Goal: Information Seeking & Learning: Learn about a topic

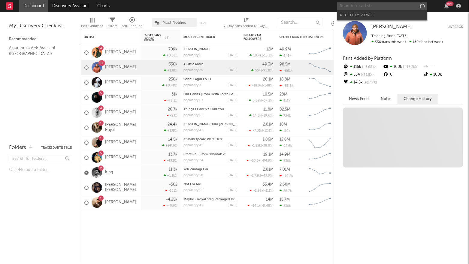
click at [391, 7] on input "text" at bounding box center [382, 6] width 90 height 8
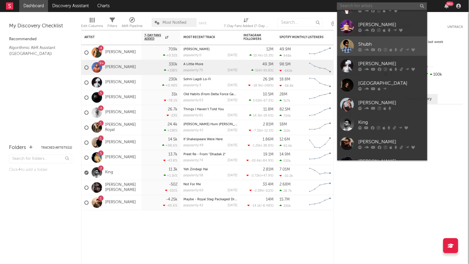
scroll to position [55, 0]
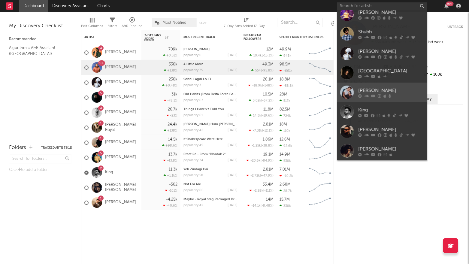
click at [378, 89] on div "[PERSON_NAME]" at bounding box center [391, 90] width 66 height 7
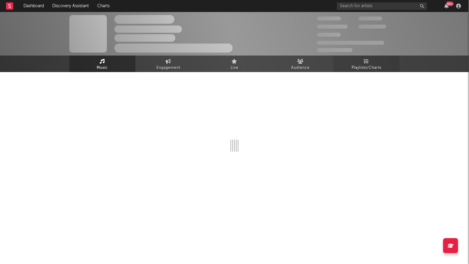
click at [366, 62] on icon at bounding box center [366, 61] width 5 height 5
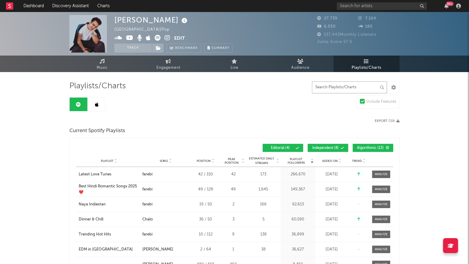
click at [317, 88] on input "text" at bounding box center [349, 87] width 75 height 12
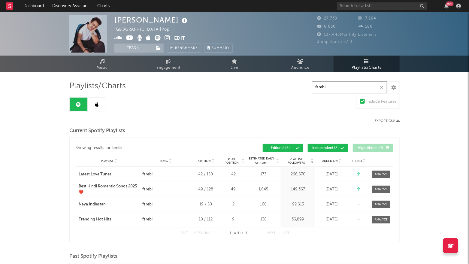
type input "farebi"
click at [97, 105] on icon at bounding box center [97, 104] width 4 height 5
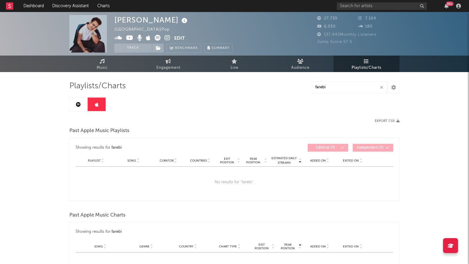
click at [82, 105] on link at bounding box center [79, 105] width 18 height 14
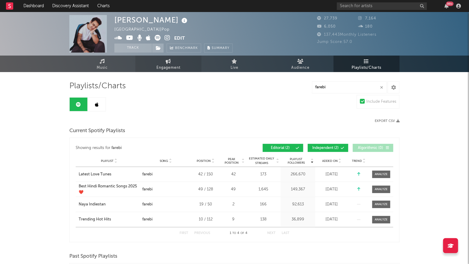
click at [167, 65] on span "Engagement" at bounding box center [168, 67] width 24 height 7
select select "1w"
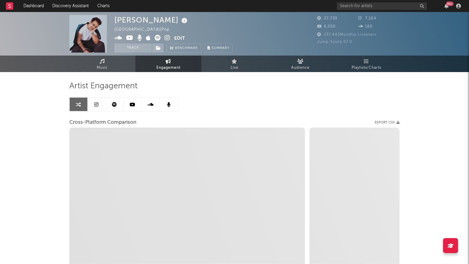
select select "1m"
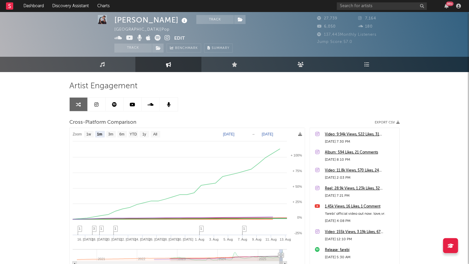
scroll to position [63, 0]
